Goal: Task Accomplishment & Management: Complete application form

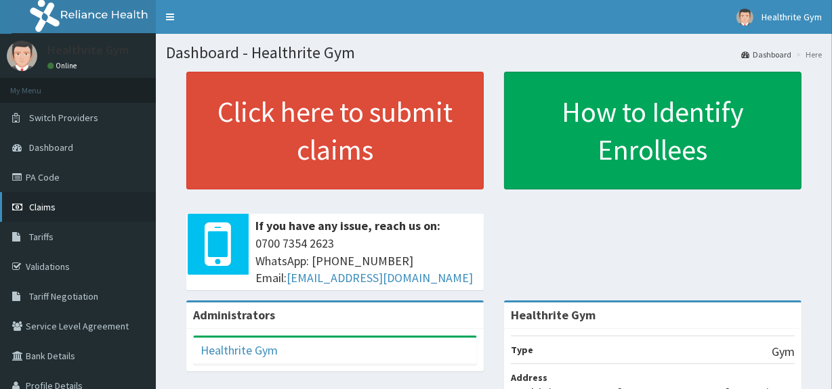
click at [46, 206] on span "Claims" at bounding box center [42, 207] width 26 height 12
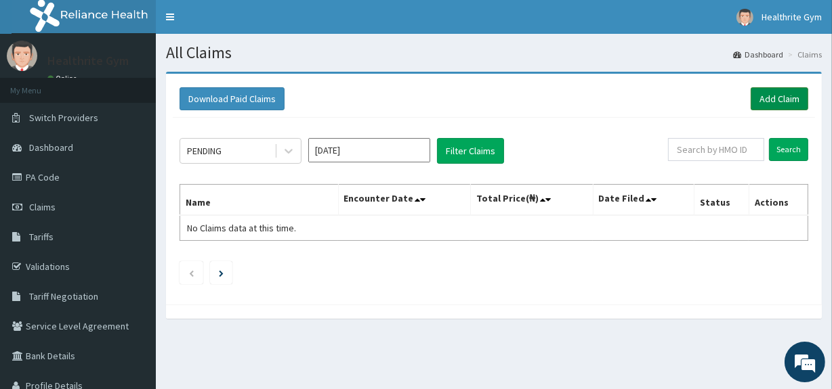
click at [772, 101] on link "Add Claim" at bounding box center [780, 98] width 58 height 23
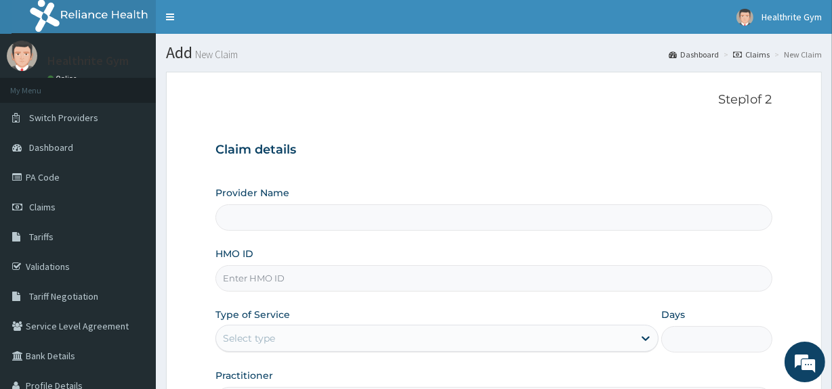
click at [308, 276] on input "HMO ID" at bounding box center [493, 279] width 556 height 26
type input "Healthrite Gym"
type input "1"
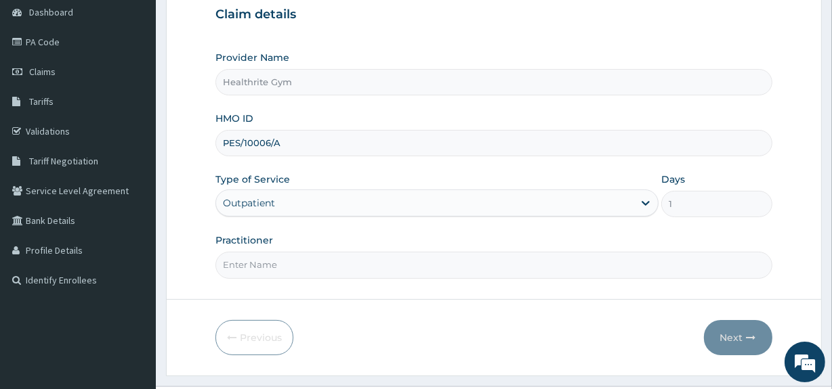
scroll to position [143, 0]
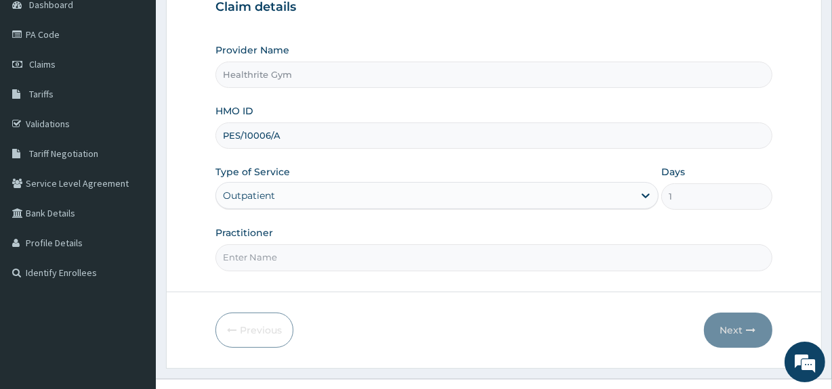
type input "PES/10006/A"
click at [360, 256] on input "Practitioner" at bounding box center [493, 258] width 556 height 26
type input "HEALTHRITE"
click at [719, 335] on button "Next" at bounding box center [738, 330] width 68 height 35
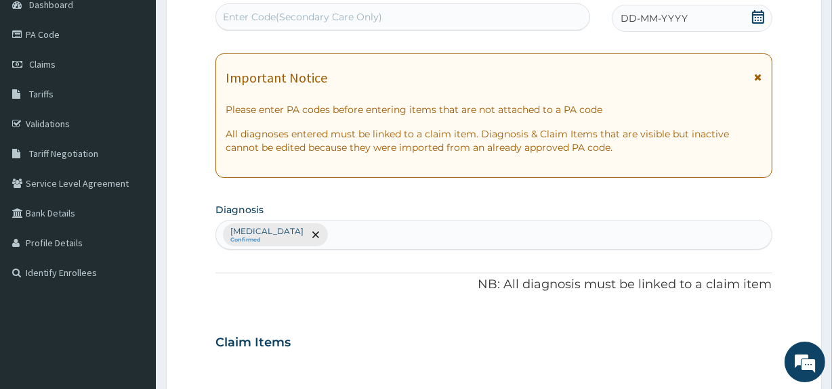
click at [356, 10] on div "Enter Code(Secondary Care Only)" at bounding box center [302, 17] width 159 height 14
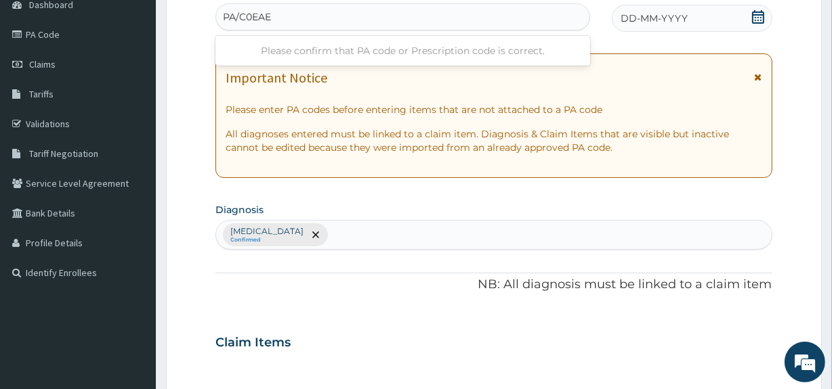
type input "PA/C0EAE4"
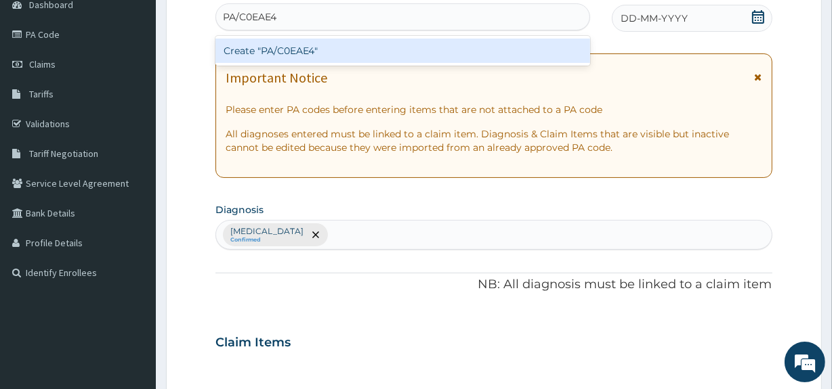
click at [335, 48] on div "Create "PA/C0EAE4"" at bounding box center [402, 51] width 374 height 24
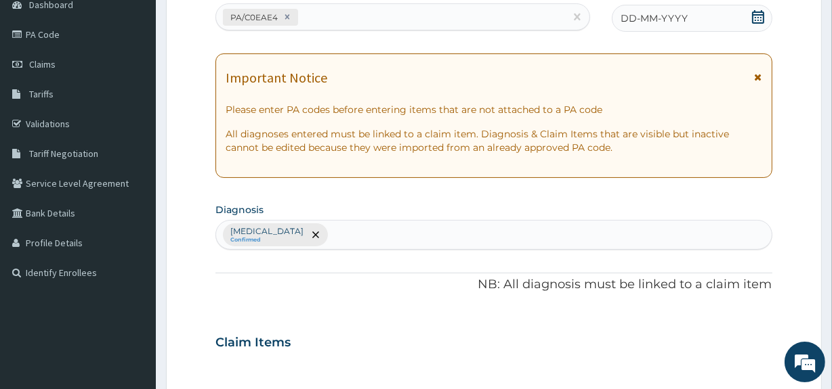
click at [762, 14] on icon at bounding box center [758, 17] width 14 height 14
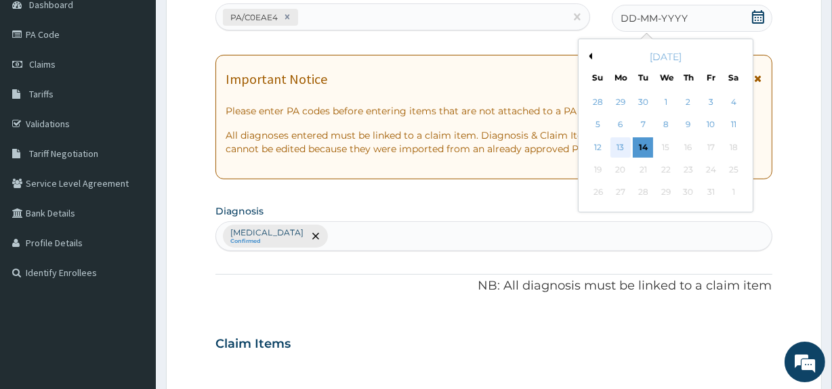
click at [619, 143] on div "13" at bounding box center [620, 148] width 20 height 20
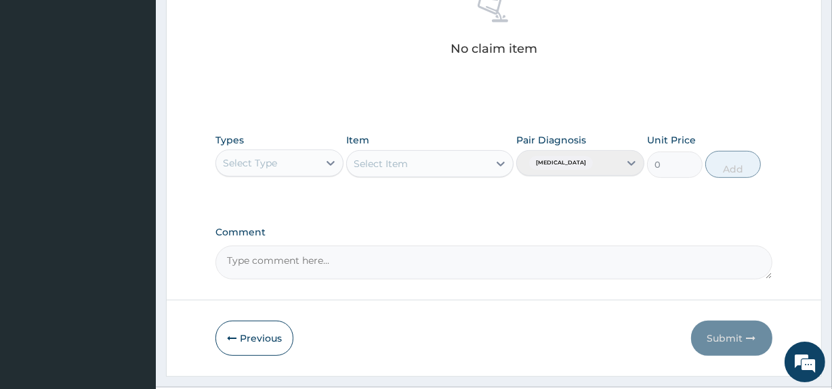
scroll to position [586, 0]
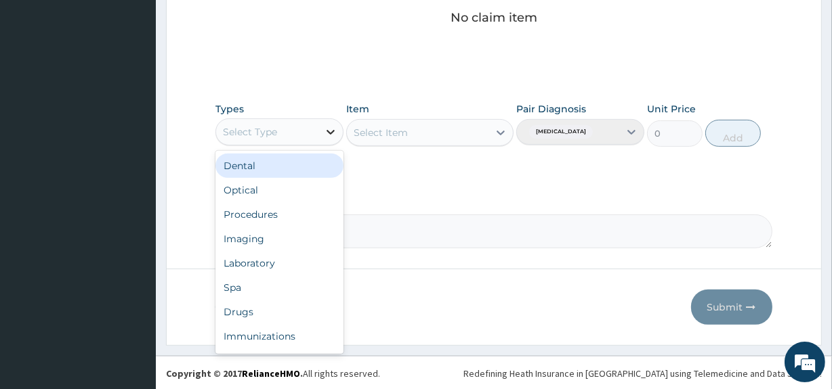
click at [328, 131] on icon at bounding box center [331, 132] width 14 height 14
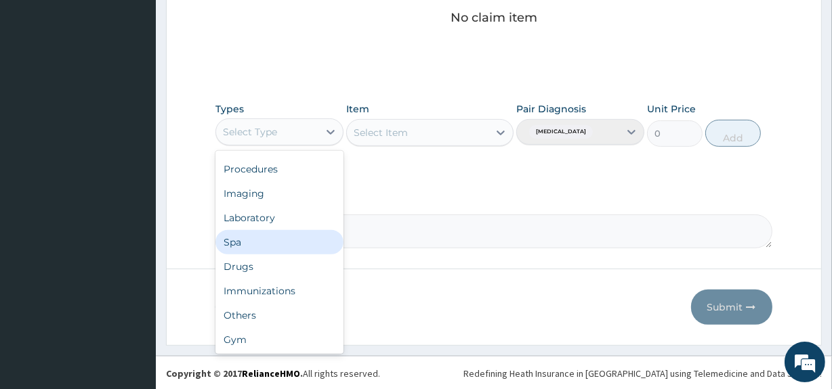
scroll to position [32, 0]
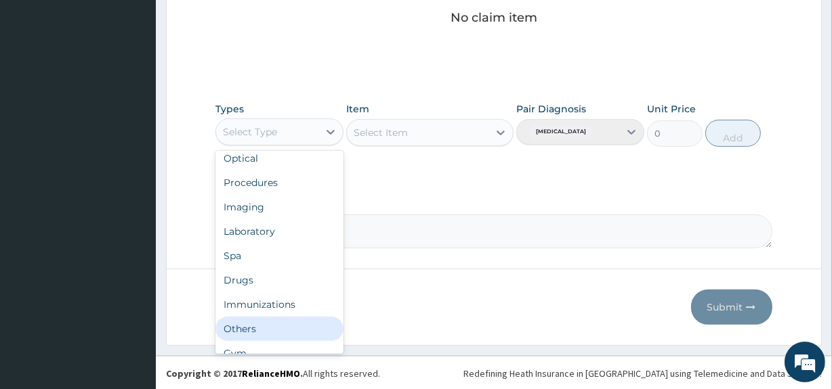
drag, startPoint x: 295, startPoint y: 322, endPoint x: 302, endPoint y: 324, distance: 7.7
click at [300, 326] on div "Others" at bounding box center [279, 329] width 128 height 24
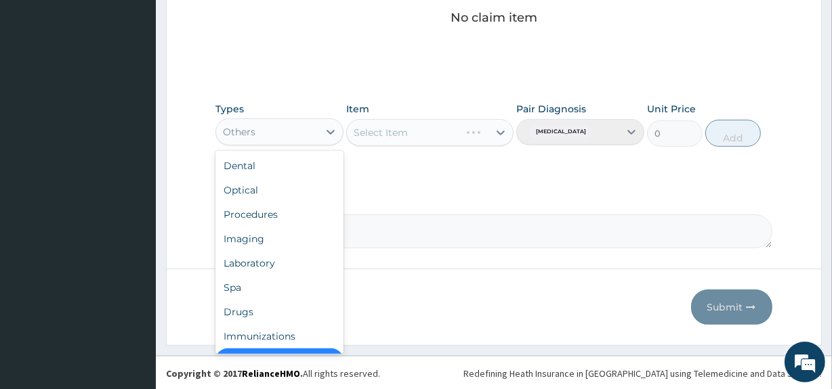
click at [318, 125] on div "Others" at bounding box center [267, 132] width 102 height 22
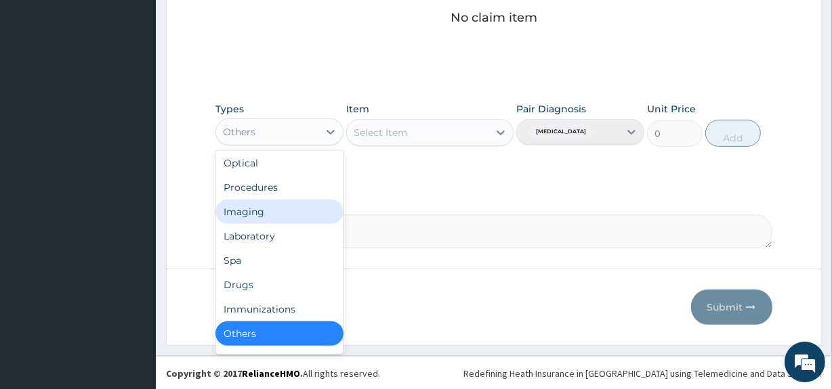
scroll to position [45, 0]
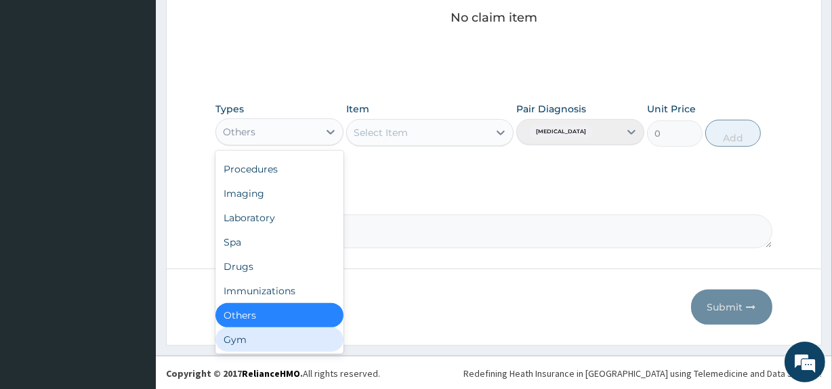
click at [257, 339] on div "Gym" at bounding box center [279, 340] width 128 height 24
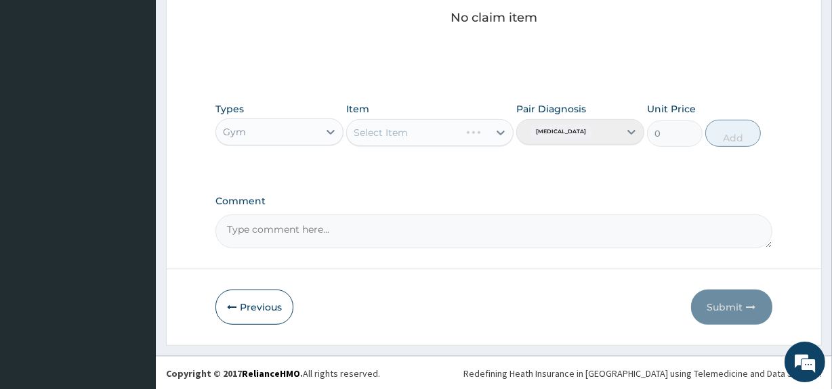
click at [405, 133] on div "Select Item" at bounding box center [429, 132] width 167 height 27
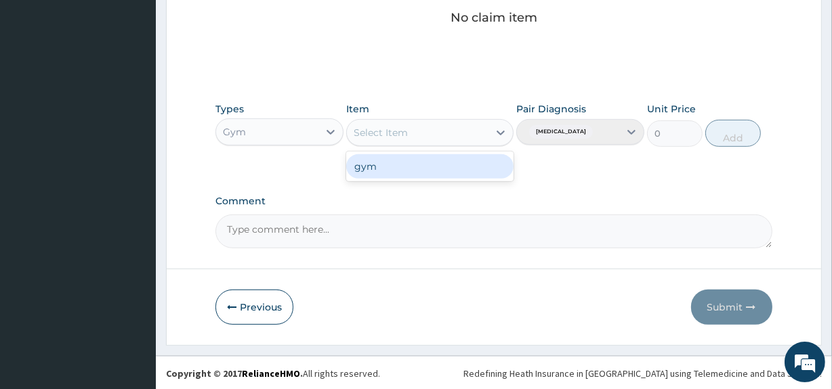
click at [405, 133] on div "Select Item" at bounding box center [381, 133] width 54 height 14
click at [413, 167] on div "gym" at bounding box center [429, 166] width 167 height 24
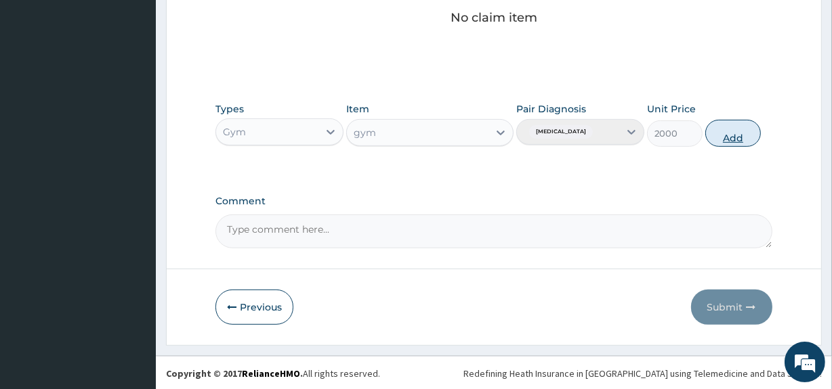
click at [730, 133] on button "Add" at bounding box center [733, 133] width 56 height 27
type input "0"
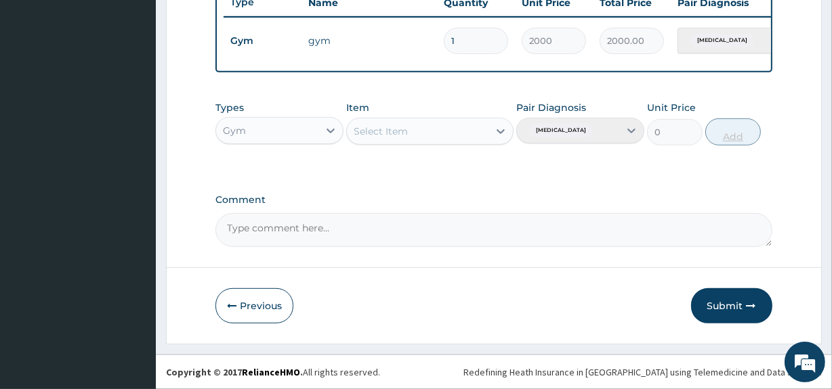
scroll to position [530, 0]
click at [732, 299] on button "Submit" at bounding box center [731, 306] width 81 height 35
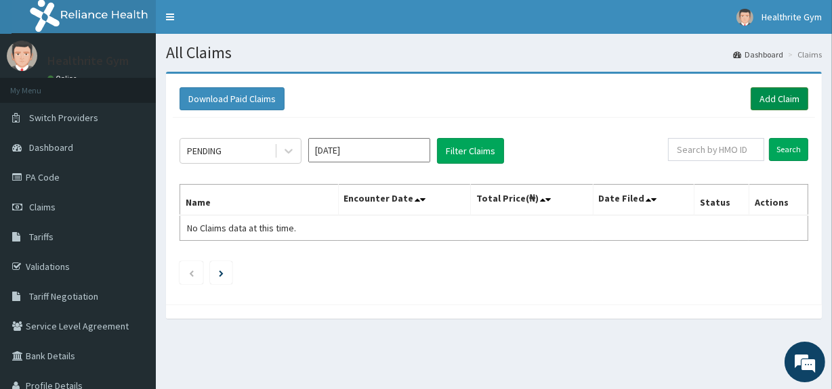
click at [772, 96] on link "Add Claim" at bounding box center [780, 98] width 58 height 23
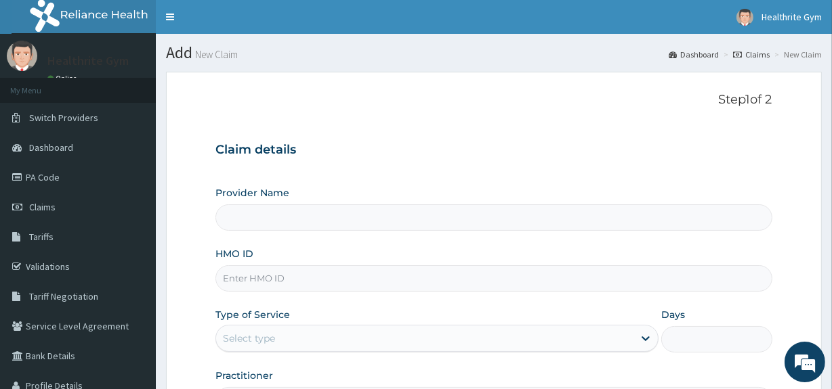
click at [328, 280] on input "HMO ID" at bounding box center [493, 279] width 556 height 26
type input "Healthrite Gym"
type input "1"
type input "FBL/10224/A"
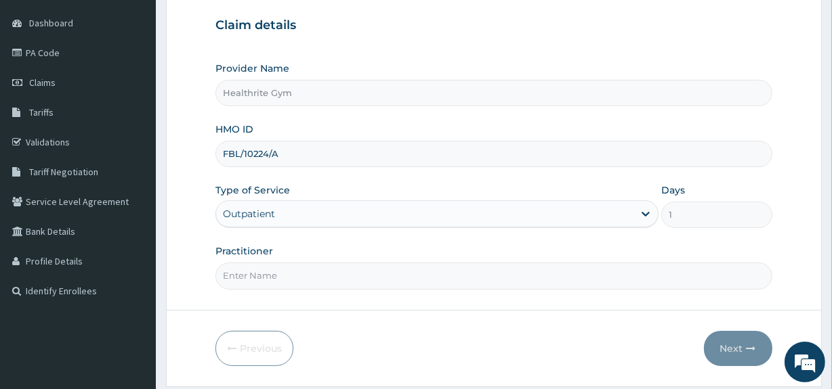
scroll to position [127, 0]
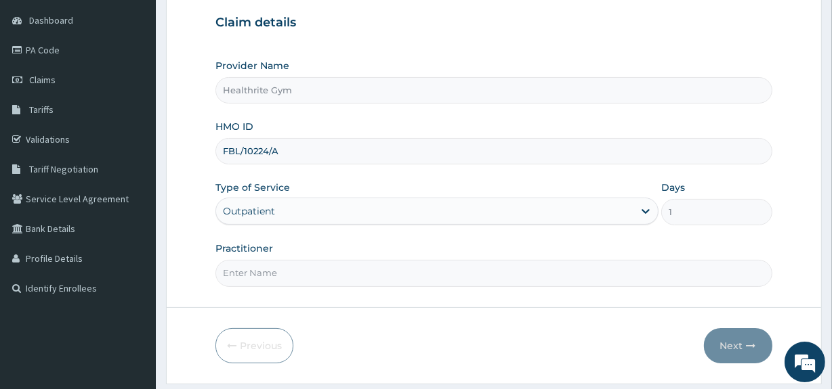
click at [378, 270] on input "Practitioner" at bounding box center [493, 273] width 556 height 26
type input "HEALTHRITE"
click at [733, 337] on button "Next" at bounding box center [738, 346] width 68 height 35
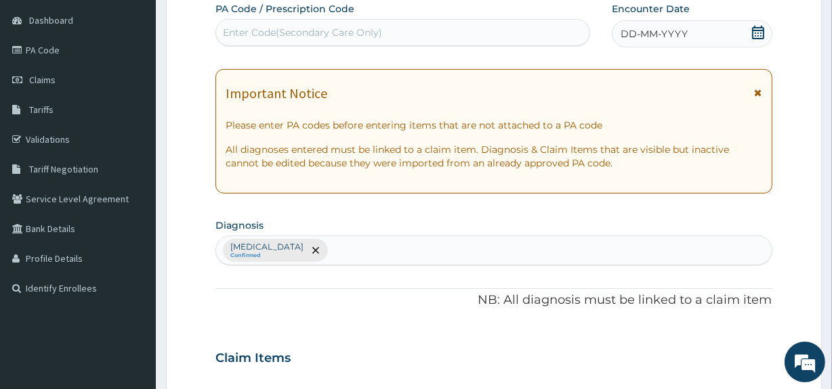
click at [359, 31] on div "Enter Code(Secondary Care Only)" at bounding box center [302, 33] width 159 height 14
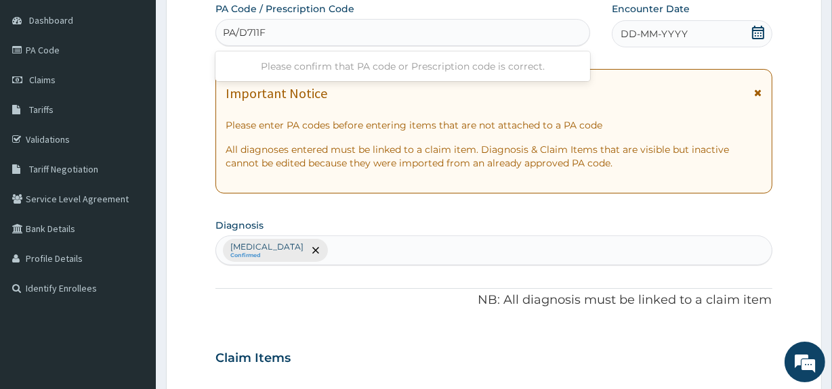
type input "PA/D711F2"
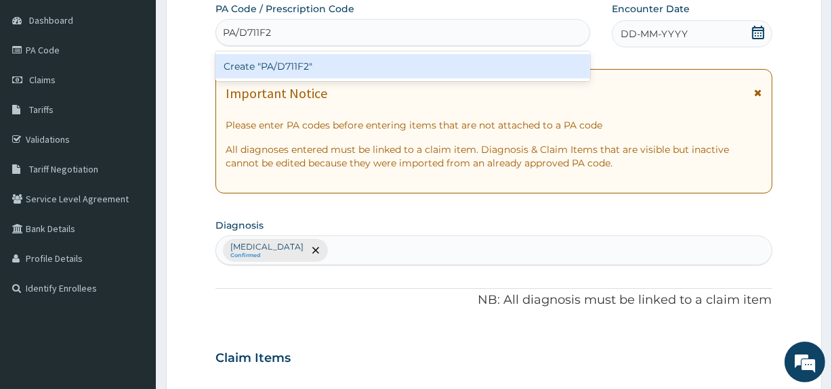
click at [346, 66] on div "Create "PA/D711F2"" at bounding box center [402, 66] width 374 height 24
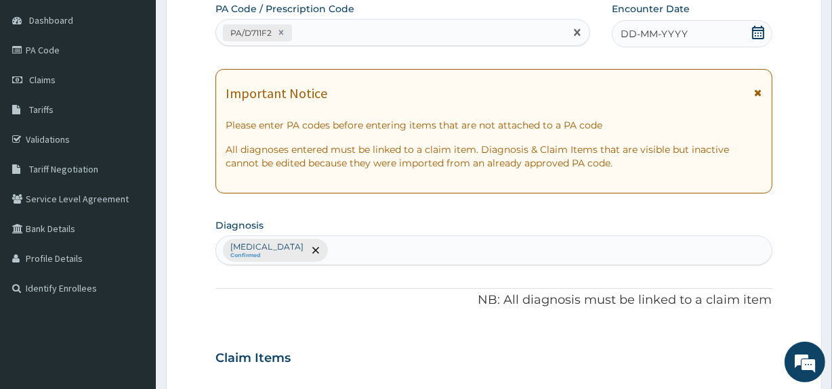
click at [755, 33] on icon at bounding box center [758, 33] width 12 height 14
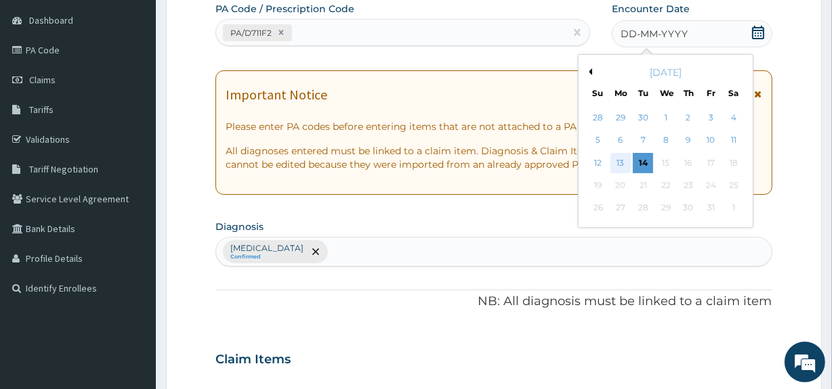
click at [619, 159] on div "13" at bounding box center [620, 163] width 20 height 20
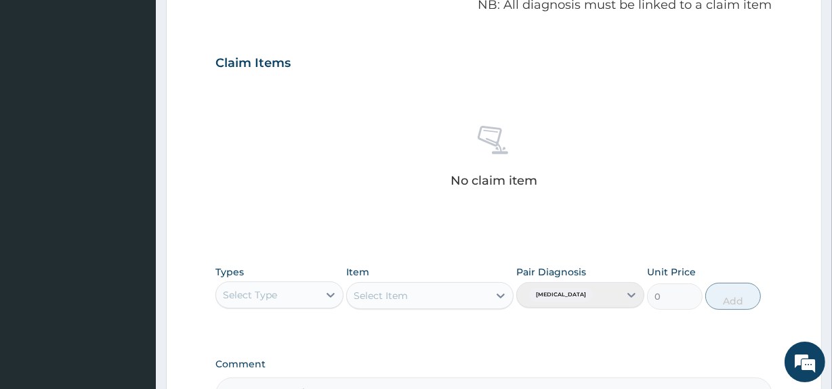
scroll to position [506, 0]
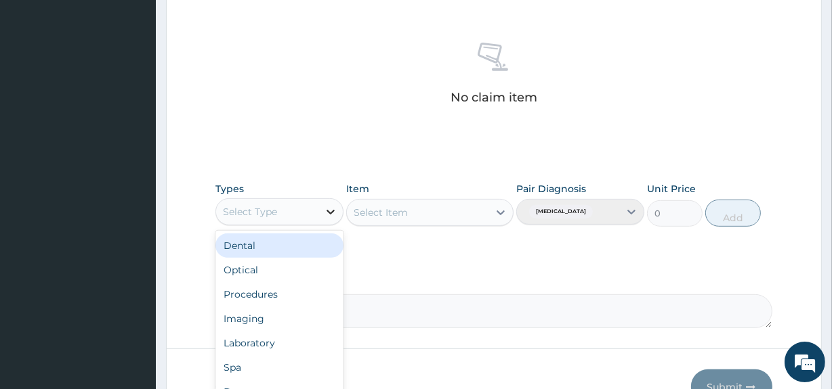
click at [324, 209] on icon at bounding box center [331, 212] width 14 height 14
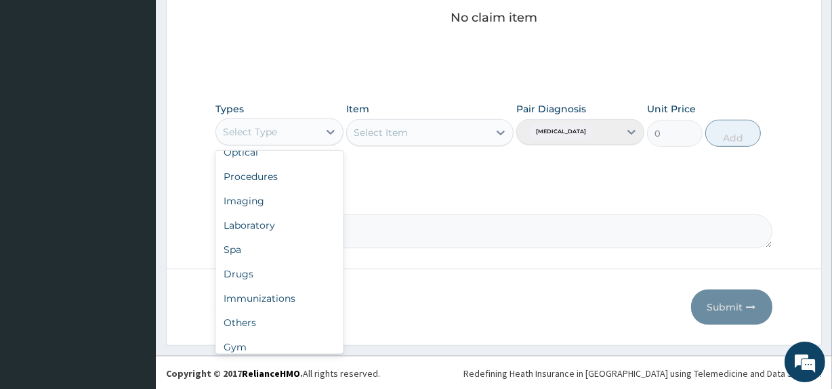
scroll to position [43, 0]
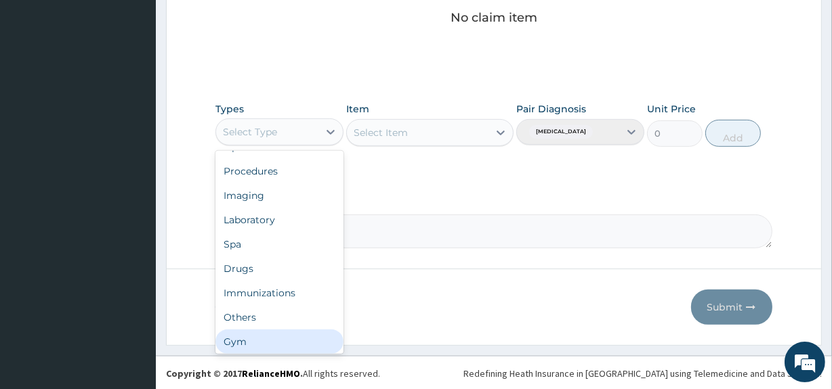
click at [237, 340] on div "Gym" at bounding box center [279, 342] width 128 height 24
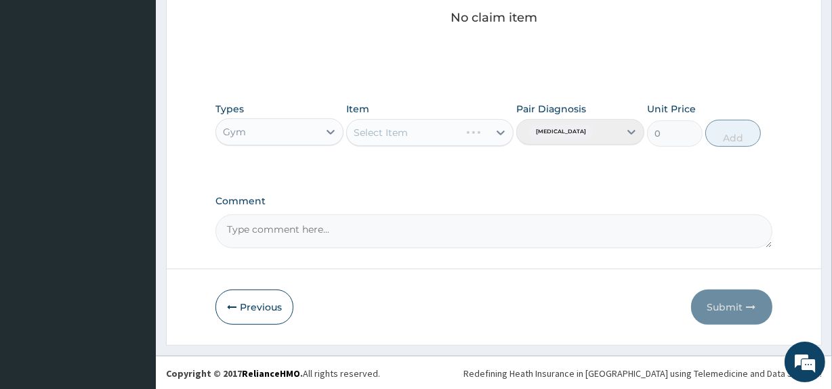
click at [425, 121] on div "Select Item" at bounding box center [429, 132] width 167 height 27
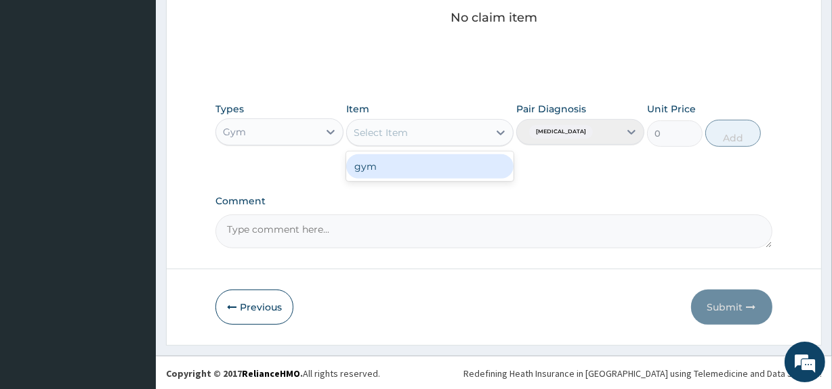
click at [427, 135] on div "Select Item" at bounding box center [417, 133] width 141 height 22
click at [427, 162] on div "gym" at bounding box center [429, 166] width 167 height 24
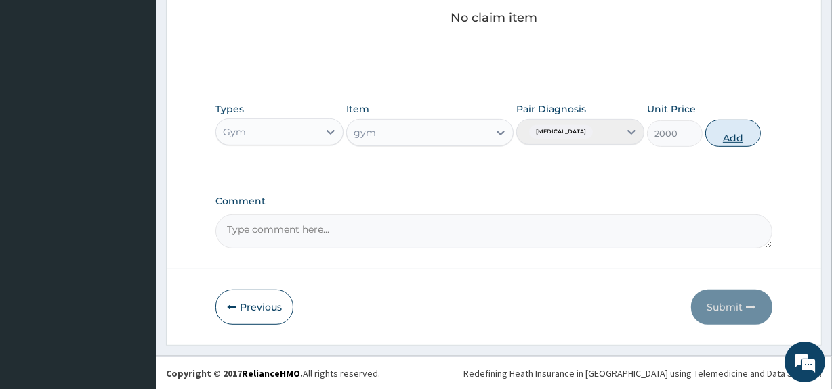
click at [725, 140] on button "Add" at bounding box center [733, 133] width 56 height 27
type input "0"
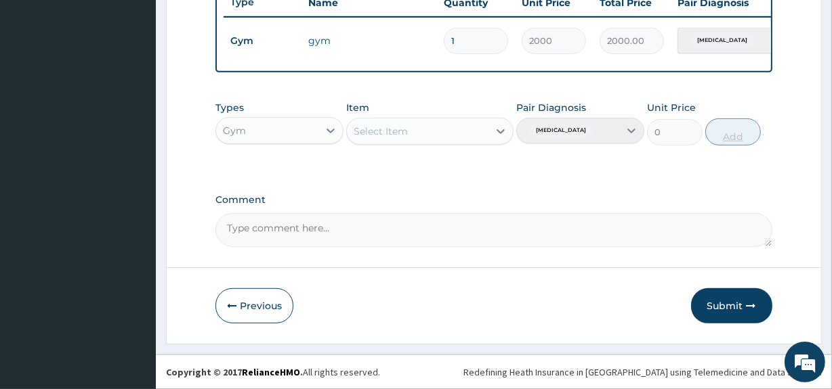
scroll to position [530, 0]
click at [738, 303] on button "Submit" at bounding box center [731, 306] width 81 height 35
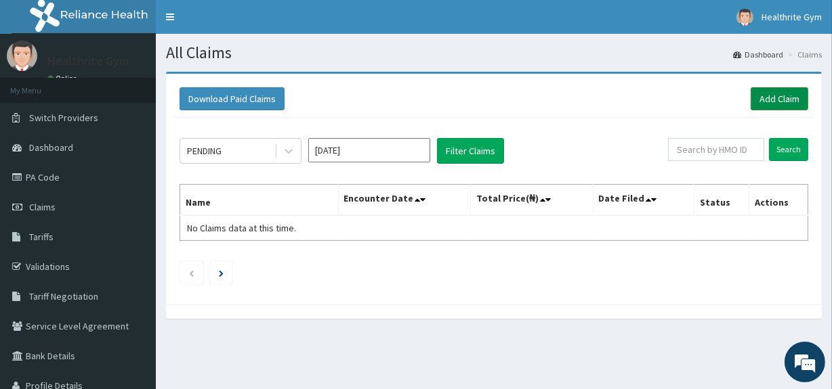
click at [765, 102] on link "Add Claim" at bounding box center [780, 98] width 58 height 23
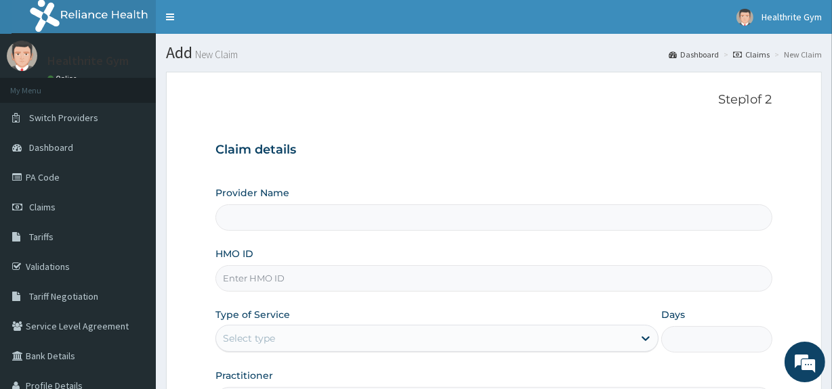
click at [309, 280] on input "HMO ID" at bounding box center [493, 279] width 556 height 26
type input "SL"
type input "Healthrite Gym"
type input "1"
type input "SLB/10709/A"
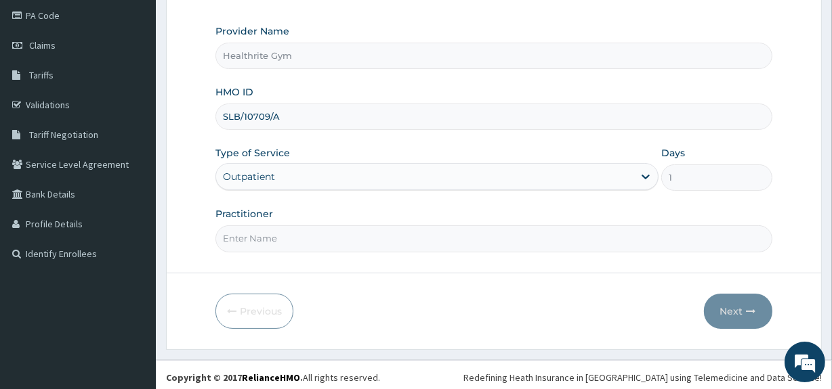
scroll to position [165, 0]
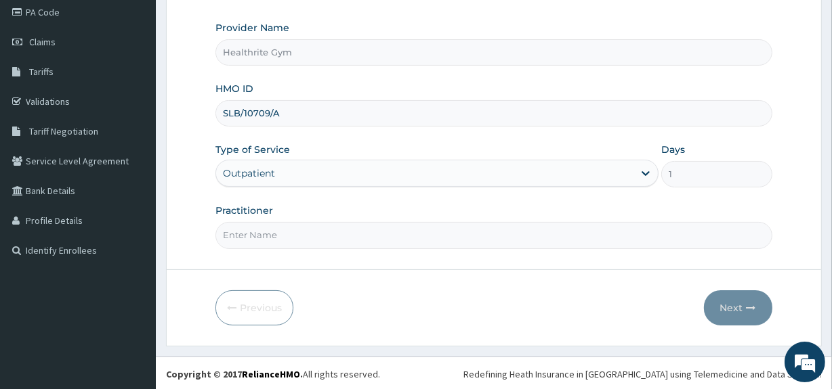
click at [331, 239] on input "Practitioner" at bounding box center [493, 235] width 556 height 26
type input "HEALTHRITE"
click at [736, 303] on button "Next" at bounding box center [738, 308] width 68 height 35
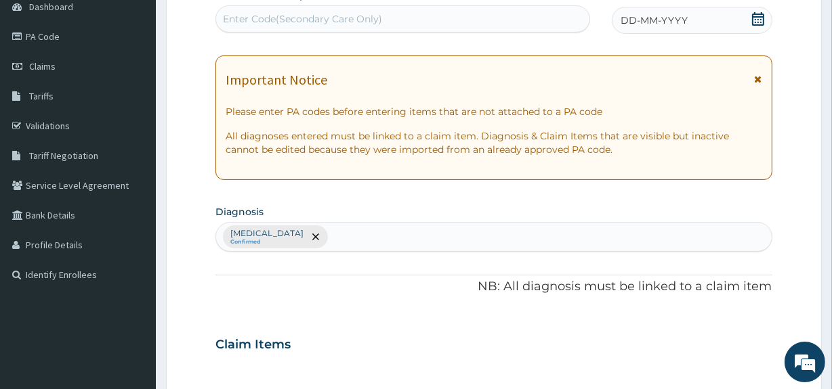
scroll to position [135, 0]
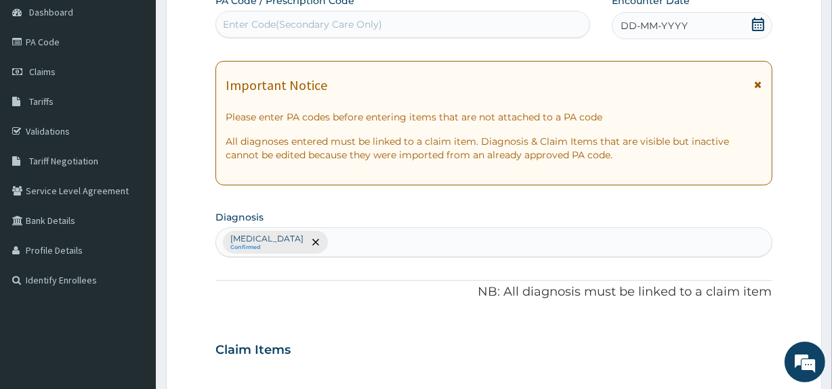
click at [373, 24] on div "Enter Code(Secondary Care Only)" at bounding box center [302, 25] width 159 height 14
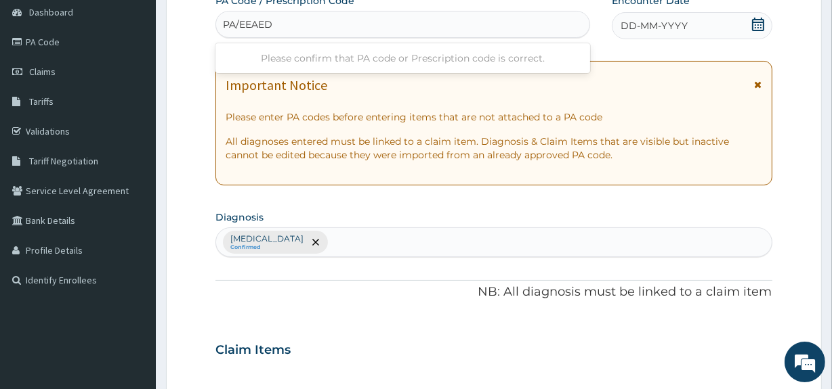
type input "PA/EEAED7"
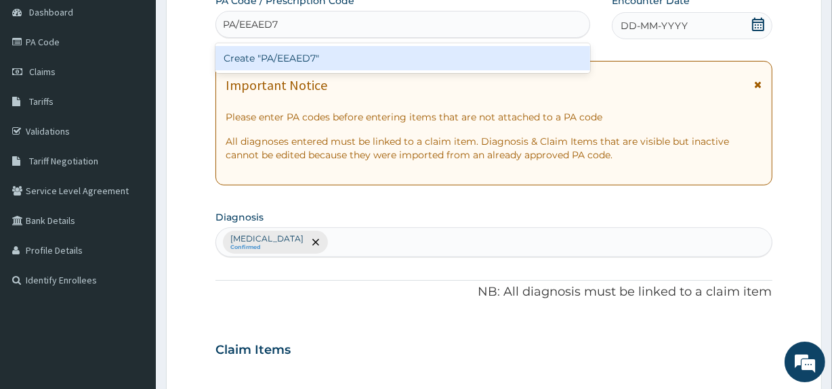
click at [368, 58] on div "Create "PA/EEAED7"" at bounding box center [402, 58] width 374 height 24
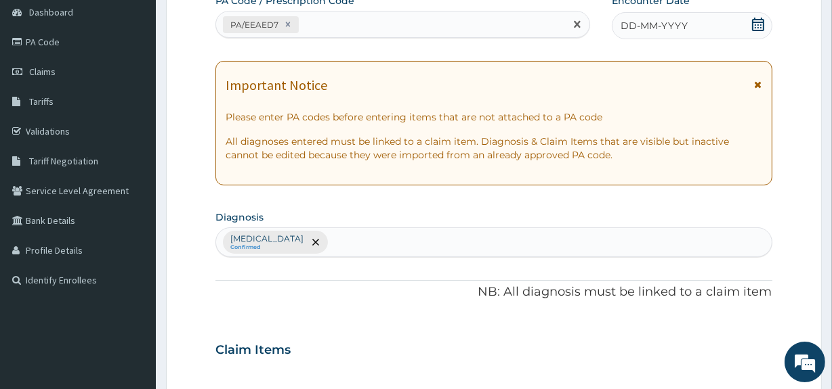
click at [759, 23] on icon at bounding box center [758, 25] width 14 height 14
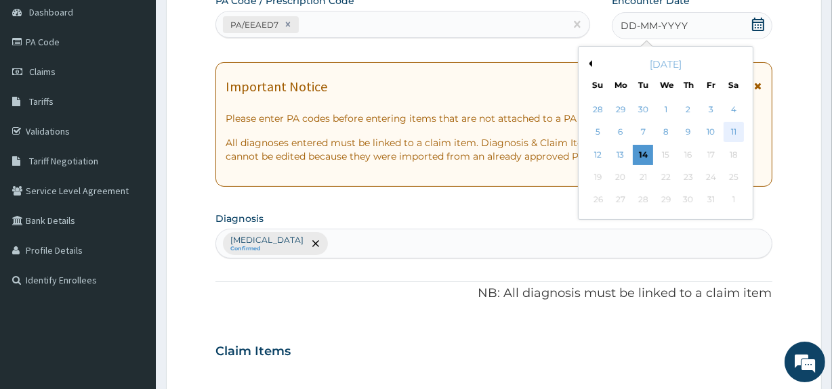
click at [732, 130] on div "11" at bounding box center [733, 133] width 20 height 20
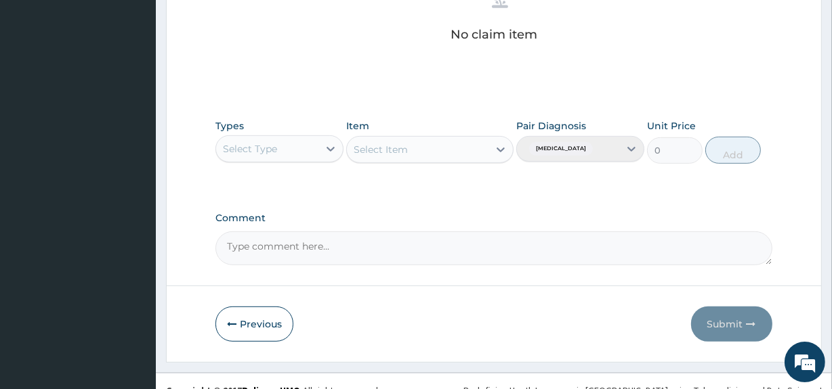
scroll to position [586, 0]
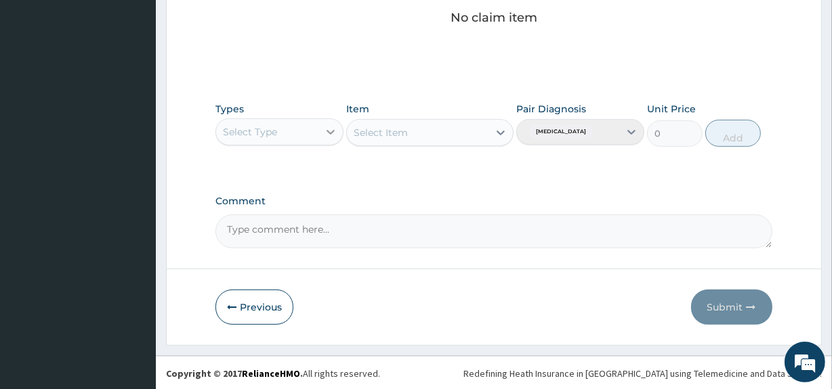
click at [324, 129] on icon at bounding box center [331, 132] width 14 height 14
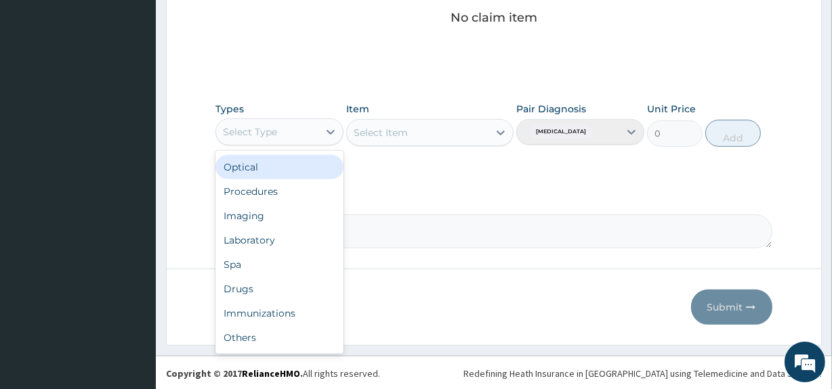
scroll to position [45, 0]
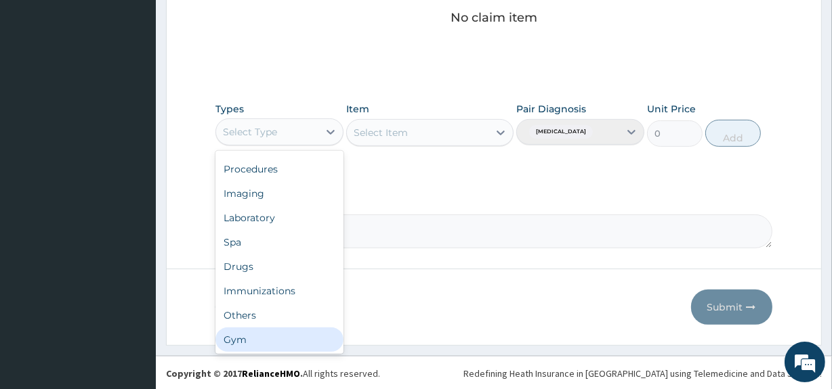
click at [263, 340] on div "Gym" at bounding box center [279, 340] width 128 height 24
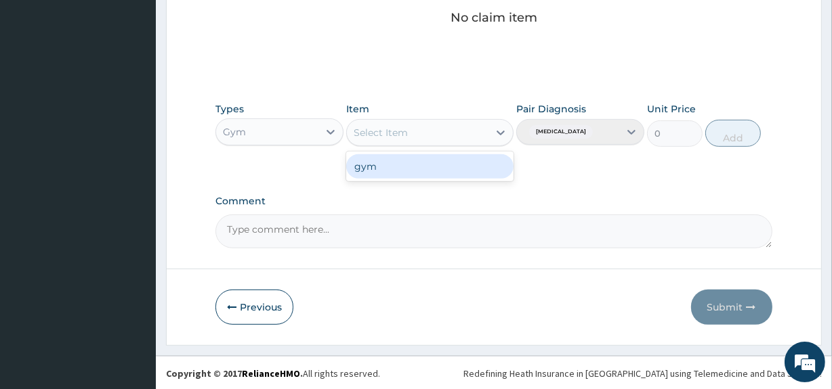
click at [401, 129] on div "Select Item" at bounding box center [381, 133] width 54 height 14
click at [402, 165] on div "gym" at bounding box center [429, 166] width 167 height 24
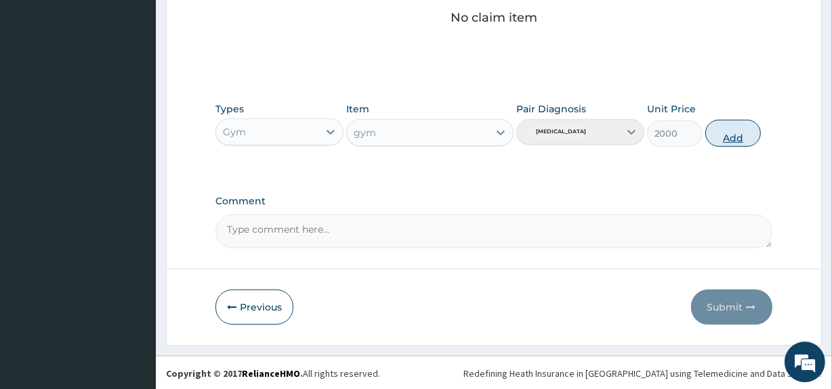
click at [725, 129] on button "Add" at bounding box center [733, 133] width 56 height 27
type input "0"
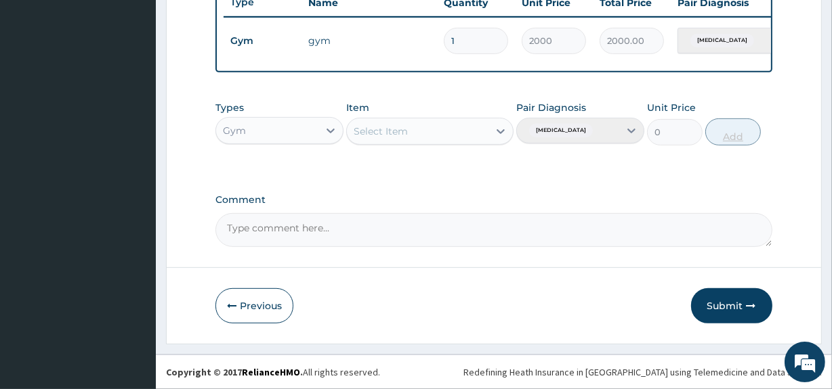
scroll to position [530, 0]
click at [737, 301] on button "Submit" at bounding box center [731, 306] width 81 height 35
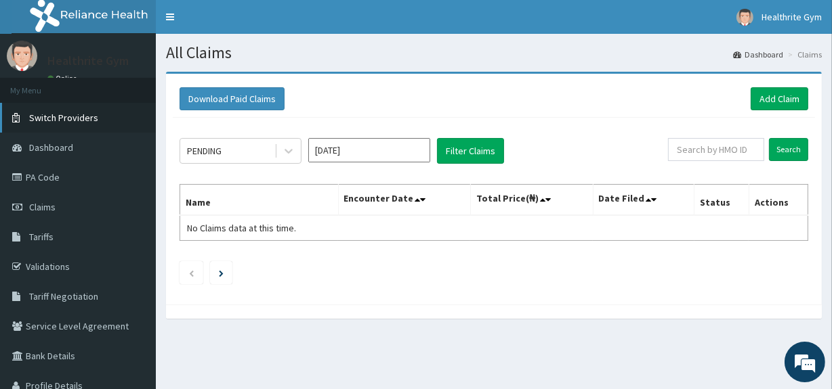
click at [57, 118] on span "Switch Providers" at bounding box center [63, 118] width 69 height 12
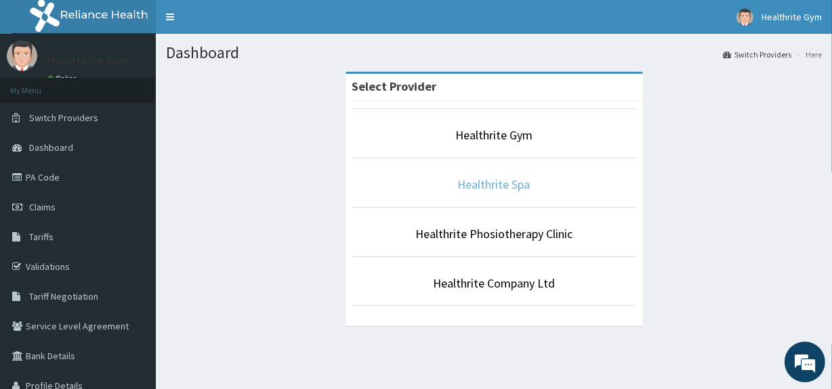
click at [459, 182] on link "Healthrite Spa" at bounding box center [494, 185] width 72 height 16
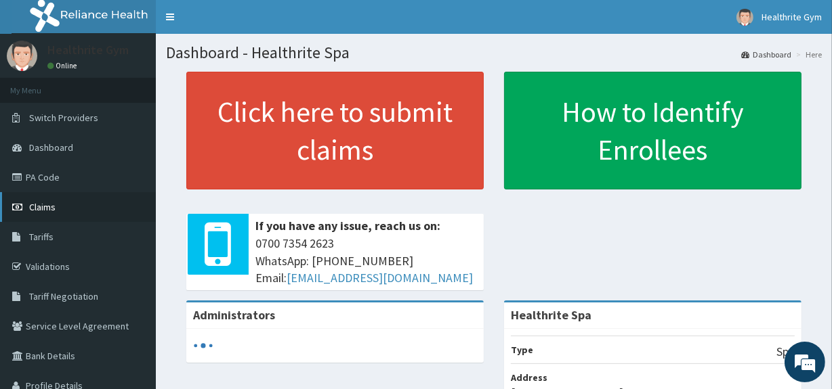
click at [73, 209] on link "Claims" at bounding box center [78, 207] width 156 height 30
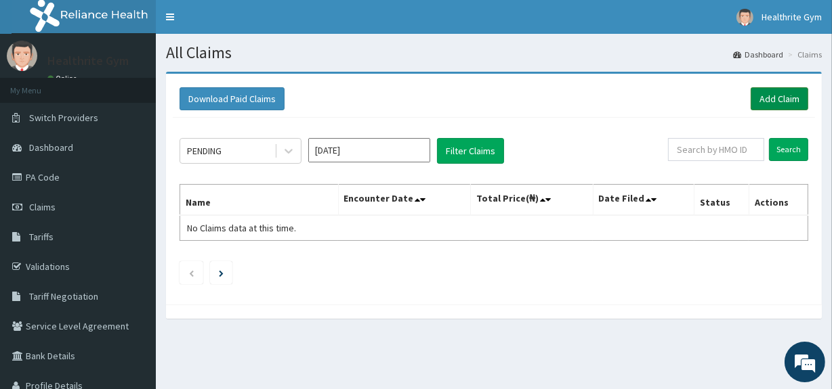
click at [765, 104] on link "Add Claim" at bounding box center [780, 98] width 58 height 23
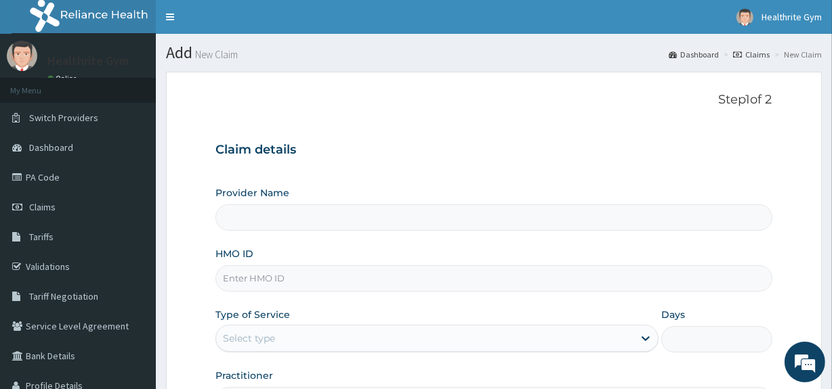
type input "Healthrite Spa"
type input "1"
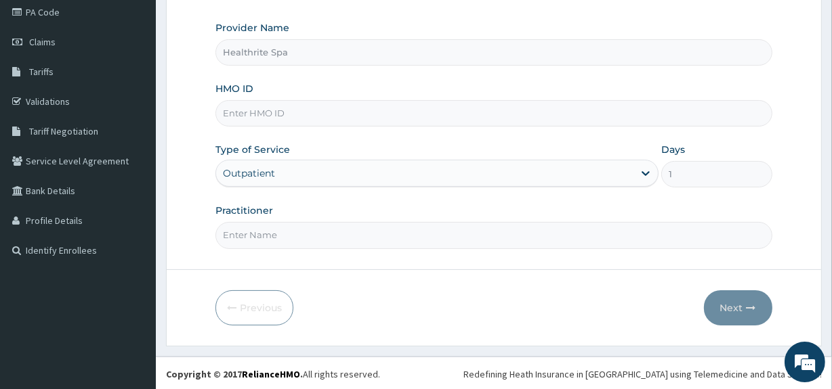
scroll to position [161, 0]
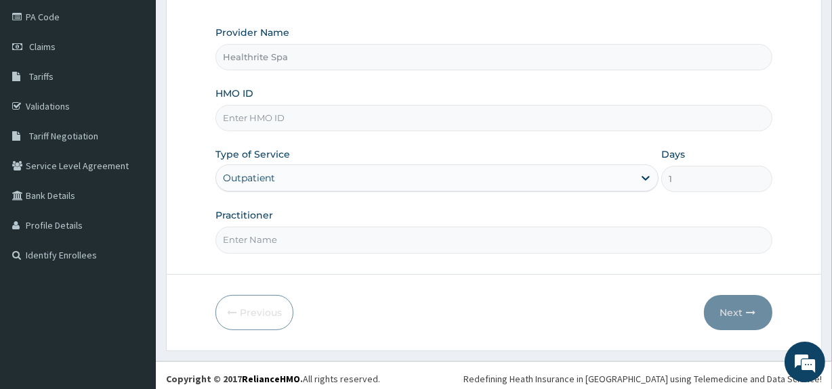
click at [362, 124] on input "HMO ID" at bounding box center [493, 118] width 556 height 26
type input "TRL/10093/D"
click at [295, 235] on input "Practitioner" at bounding box center [493, 240] width 556 height 26
type input "HEALTHRITE"
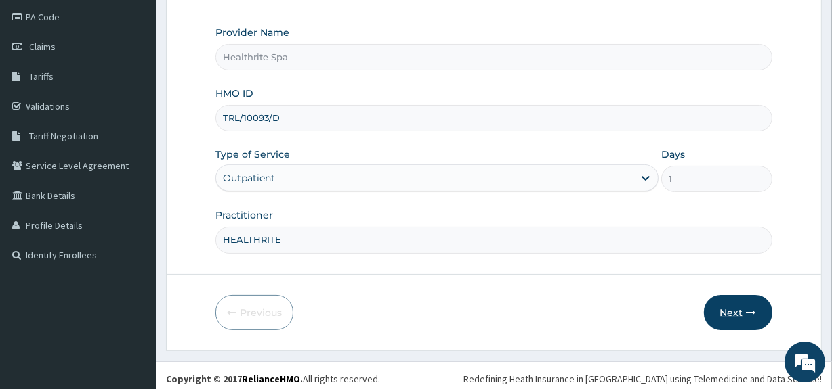
click at [727, 309] on button "Next" at bounding box center [738, 312] width 68 height 35
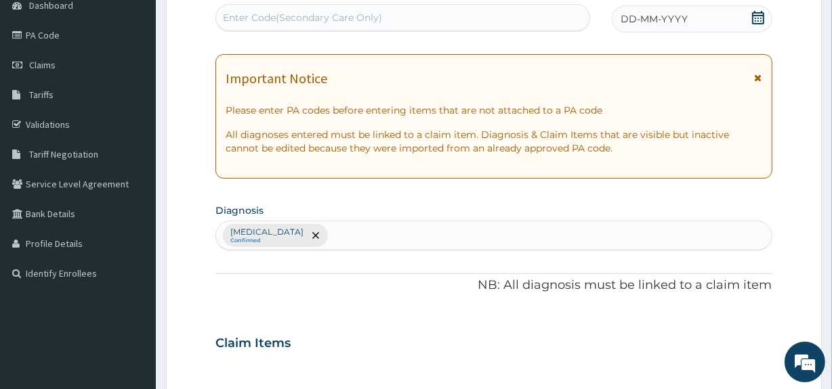
scroll to position [135, 0]
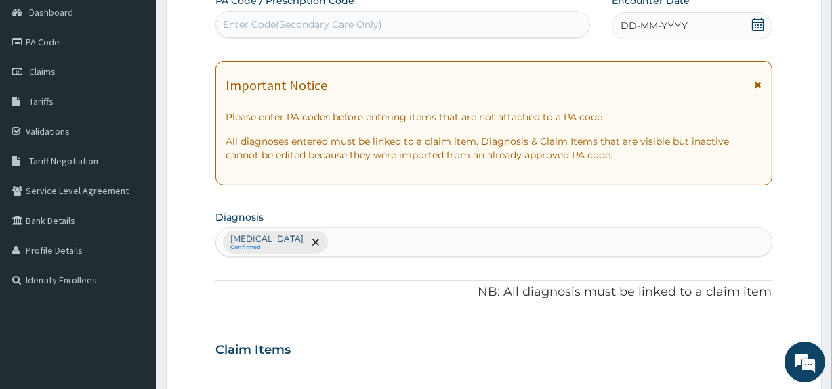
click at [427, 20] on div "Enter Code(Secondary Care Only)" at bounding box center [402, 25] width 373 height 22
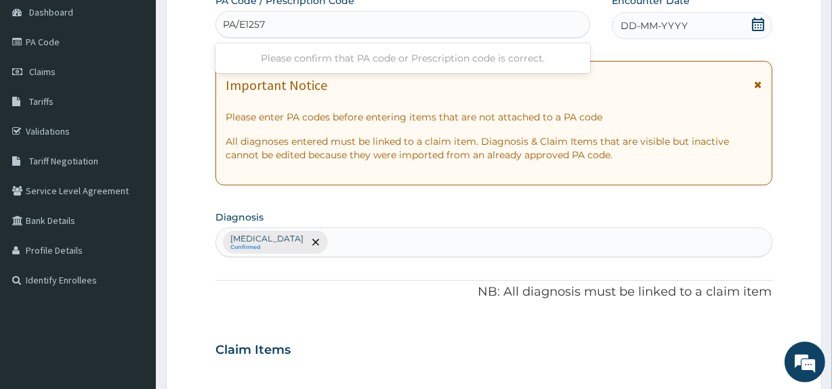
type input "PA/E12572"
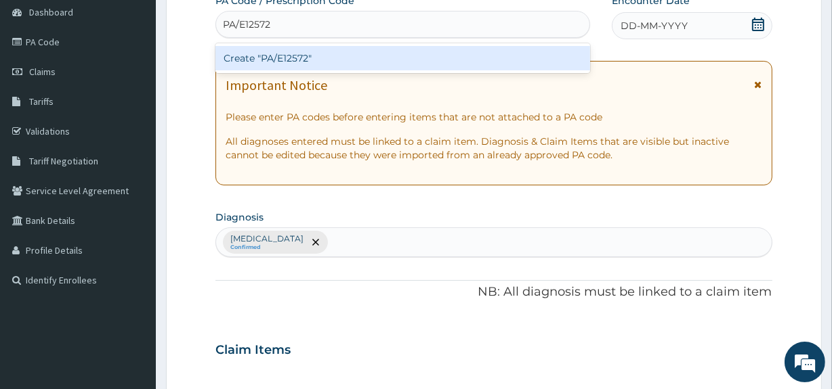
click at [400, 51] on div "Create "PA/E12572"" at bounding box center [402, 58] width 374 height 24
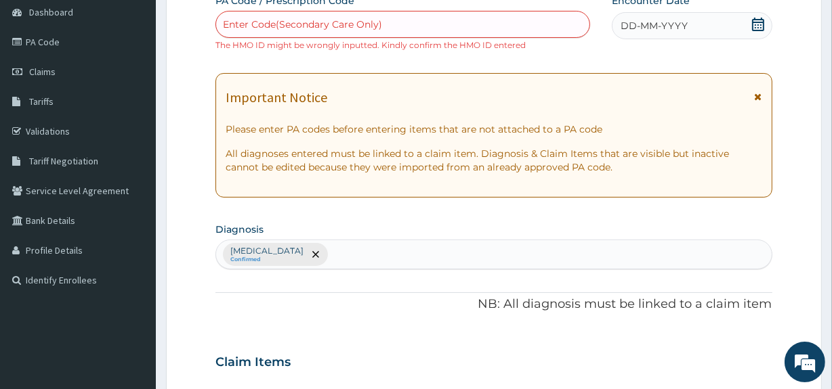
click at [759, 20] on icon at bounding box center [758, 25] width 14 height 14
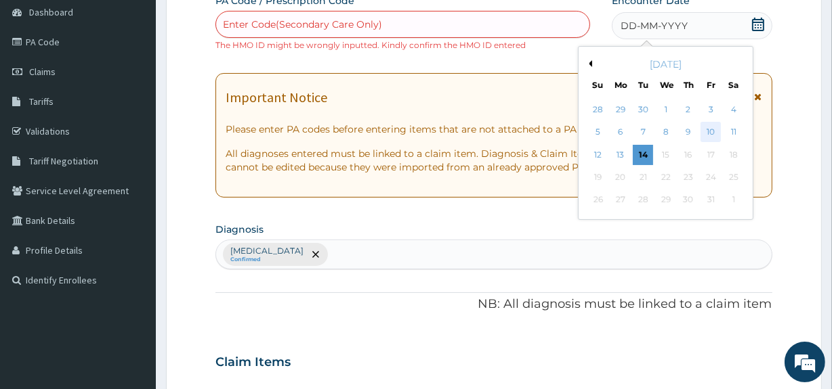
click at [709, 125] on div "10" at bounding box center [710, 133] width 20 height 20
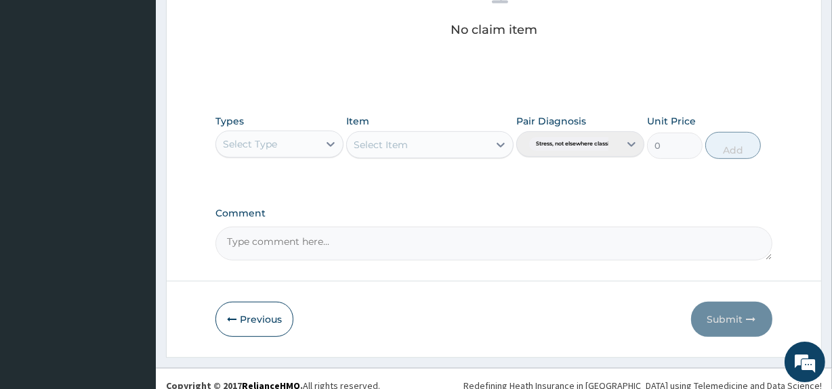
scroll to position [598, 0]
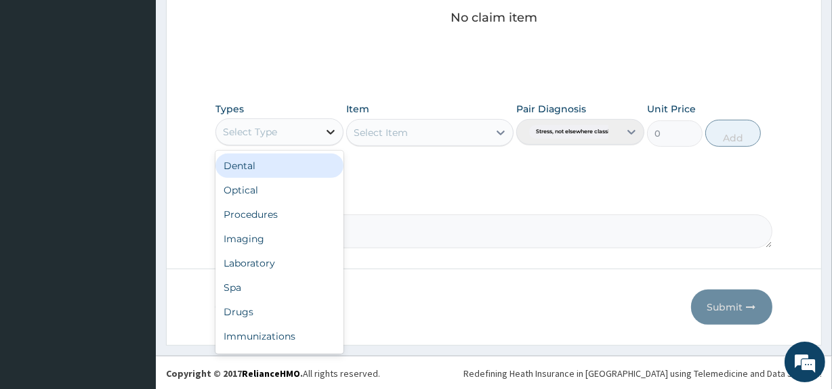
click at [331, 129] on icon at bounding box center [331, 132] width 14 height 14
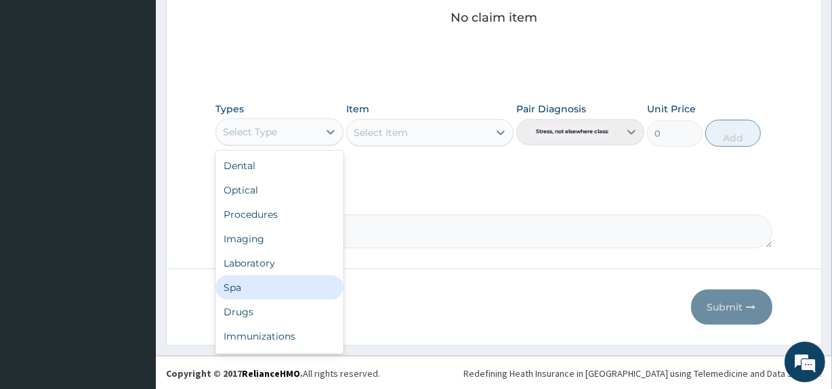
click at [314, 287] on div "Spa" at bounding box center [279, 288] width 128 height 24
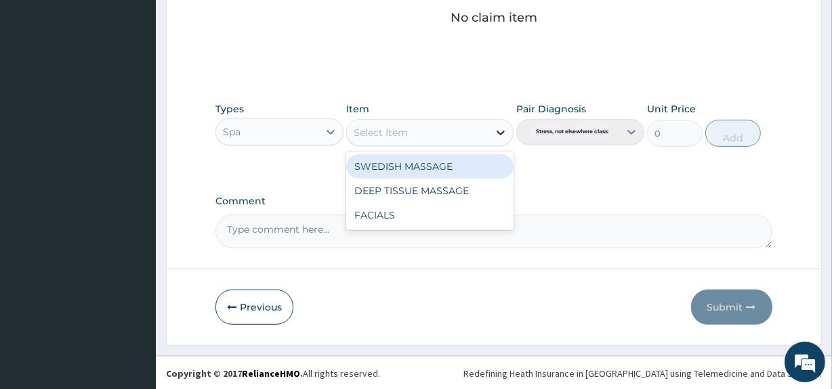
click at [496, 133] on icon at bounding box center [501, 133] width 14 height 14
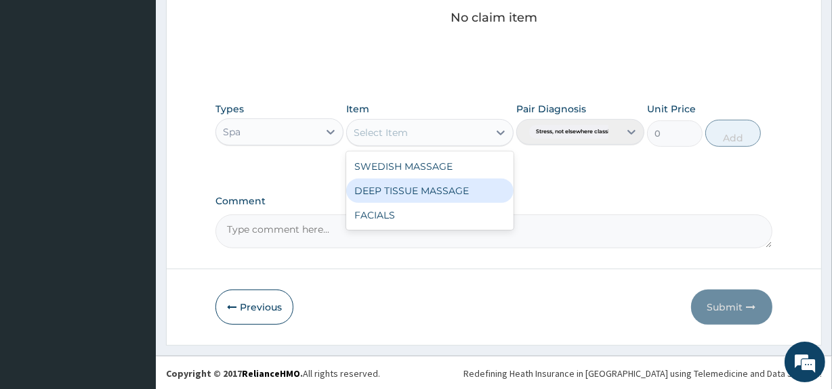
click at [460, 183] on div "DEEP TISSUE MASSAGE" at bounding box center [429, 191] width 167 height 24
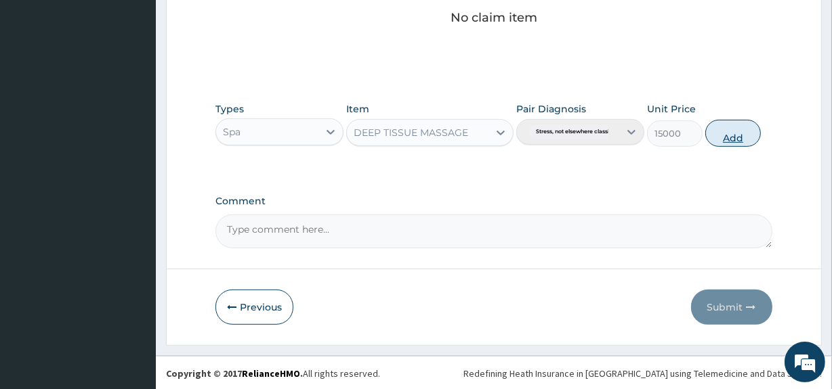
click at [726, 133] on button "Add" at bounding box center [733, 133] width 56 height 27
type input "0"
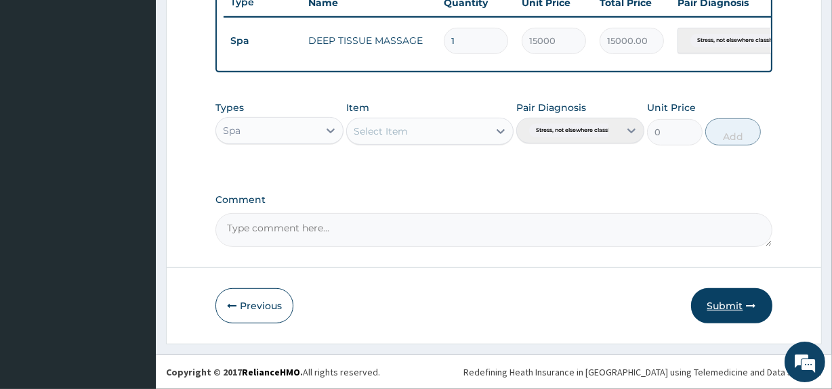
click at [732, 311] on button "Submit" at bounding box center [731, 306] width 81 height 35
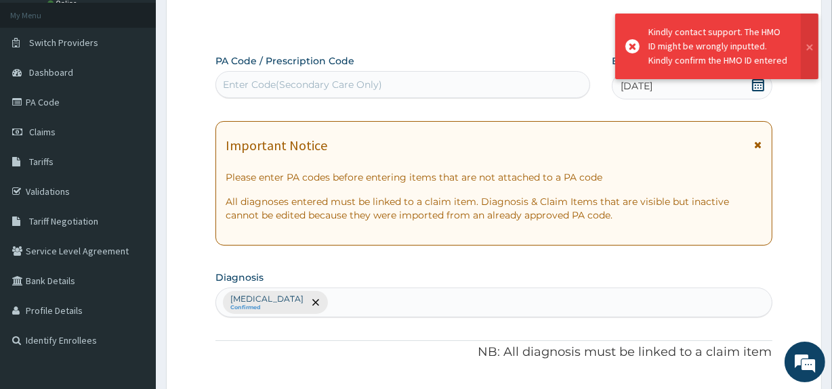
scroll to position [530, 0]
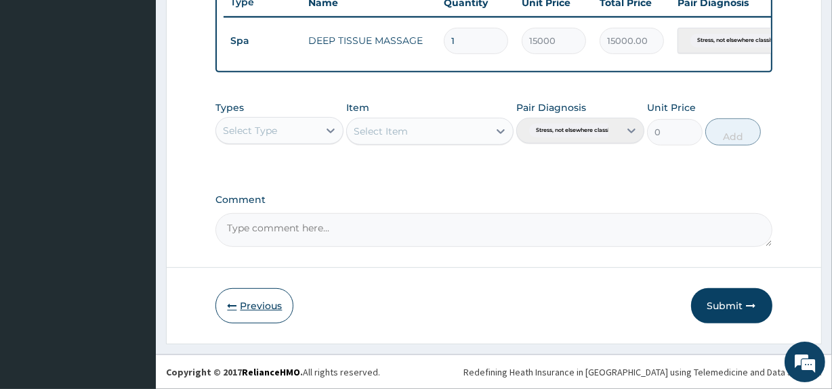
click at [246, 307] on button "Previous" at bounding box center [254, 306] width 78 height 35
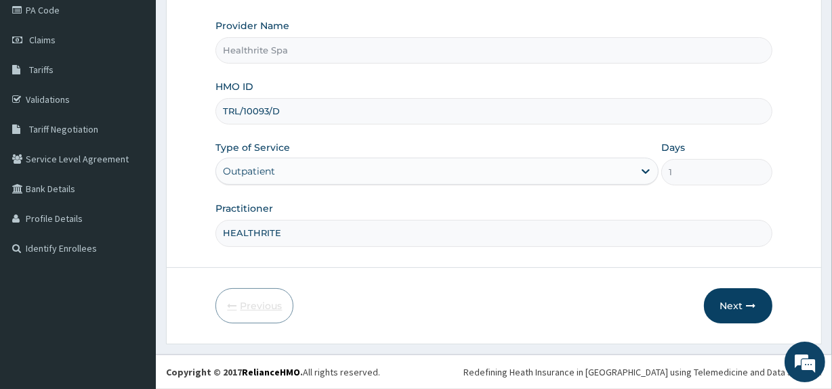
scroll to position [165, 0]
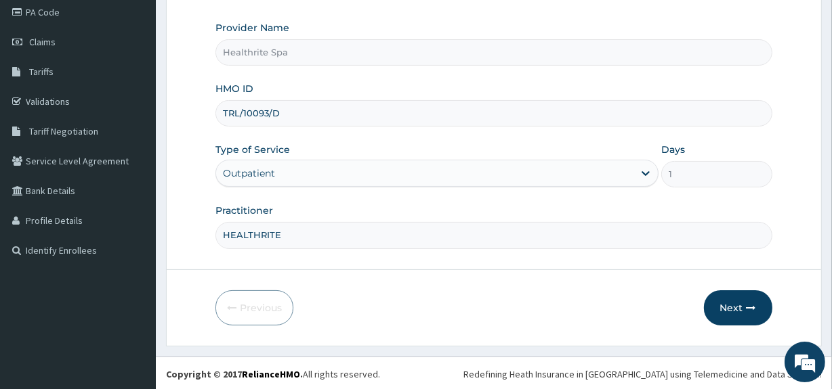
click at [233, 112] on input "TRL/10093/D" at bounding box center [493, 113] width 556 height 26
click at [236, 111] on input "TRL/10093/D" at bounding box center [493, 113] width 556 height 26
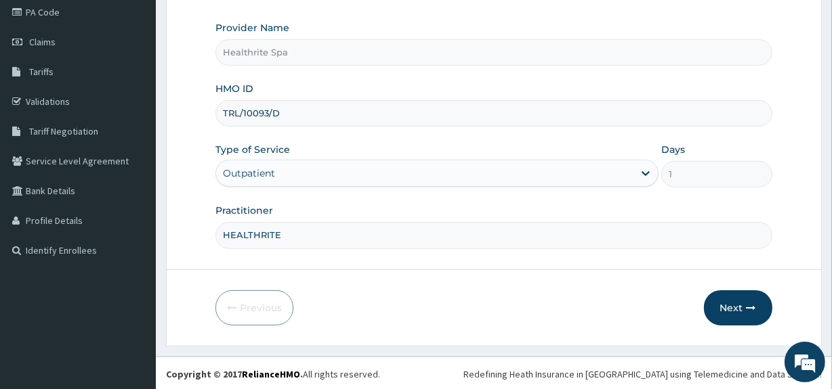
click at [237, 113] on input "TRL/10093/D" at bounding box center [493, 113] width 556 height 26
type input "TLR/10093/D"
click at [734, 300] on button "Next" at bounding box center [738, 308] width 68 height 35
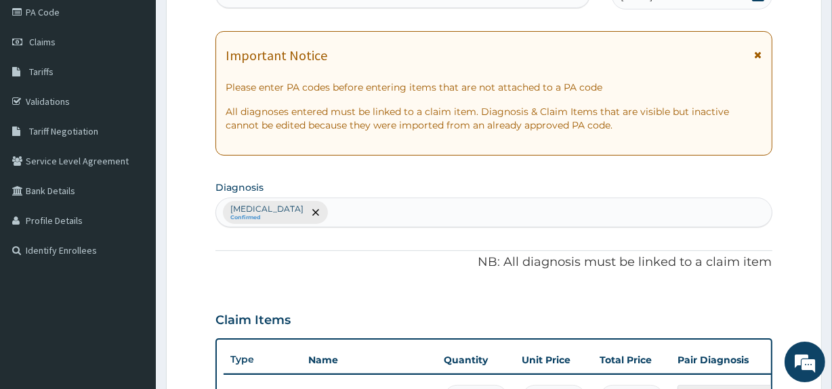
click at [739, 297] on div "PA Code / Prescription Code Enter Code(Secondary Care Only) Encounter Date 10-1…" at bounding box center [493, 284] width 556 height 641
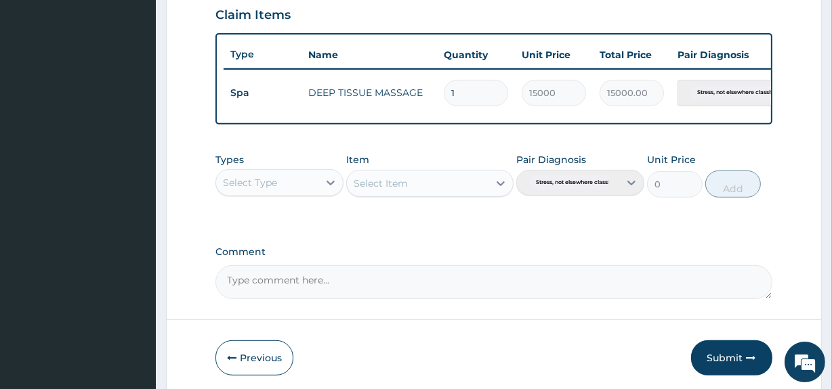
scroll to position [479, 0]
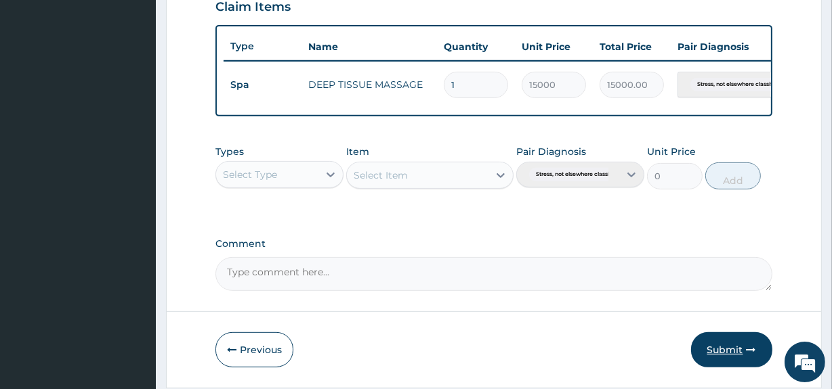
click at [733, 357] on button "Submit" at bounding box center [731, 350] width 81 height 35
